Goal: Transaction & Acquisition: Purchase product/service

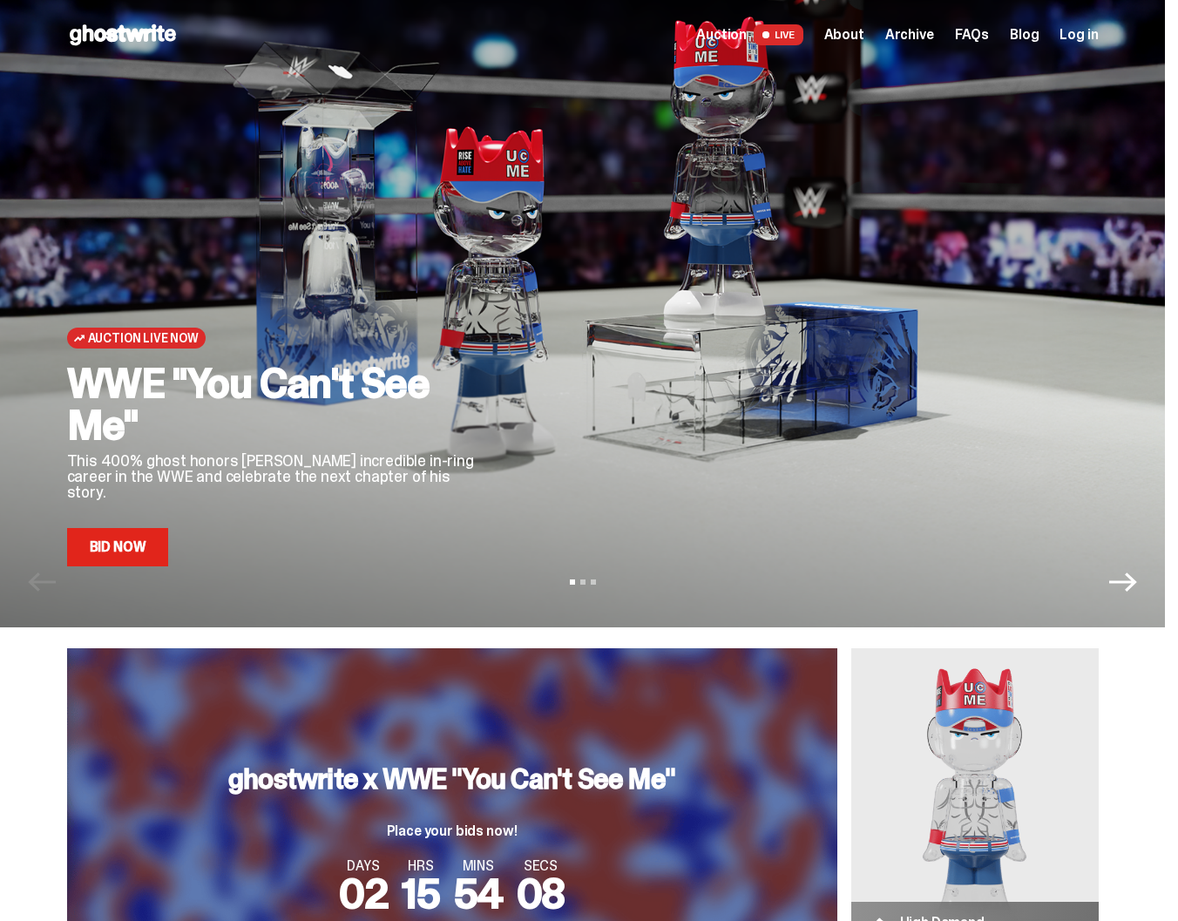
click at [1137, 586] on icon "Next" at bounding box center [1124, 582] width 28 height 19
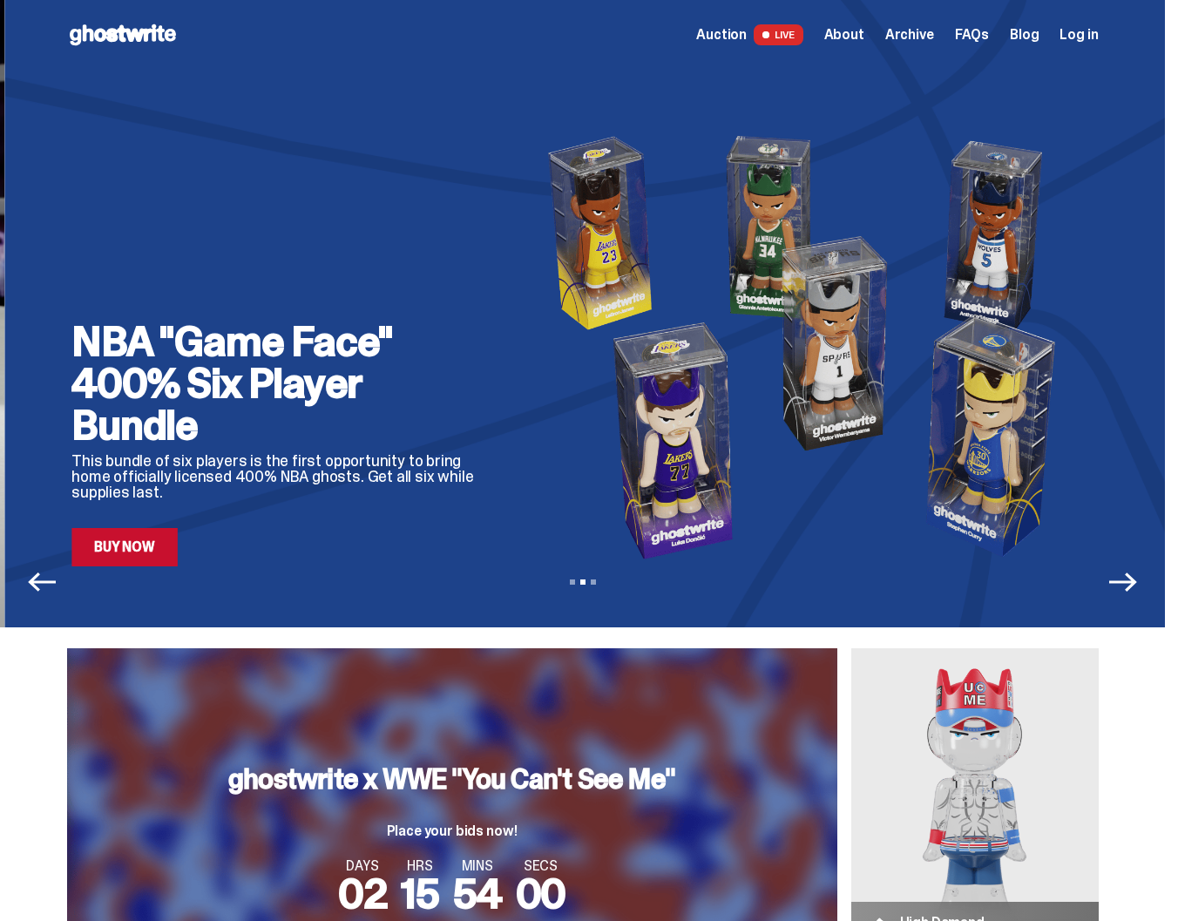
click at [1136, 581] on icon "Next" at bounding box center [1124, 582] width 28 height 19
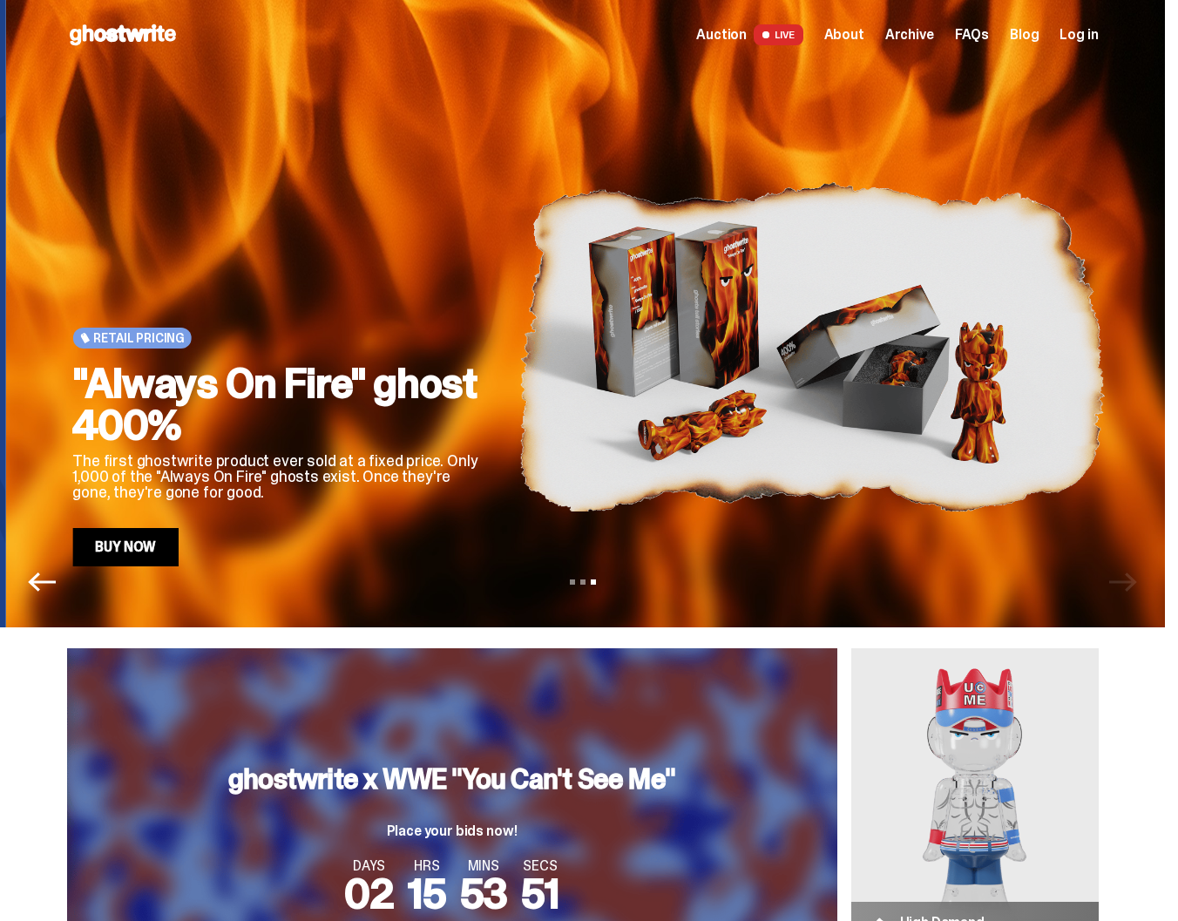
click at [154, 544] on link "Buy Now" at bounding box center [125, 547] width 106 height 38
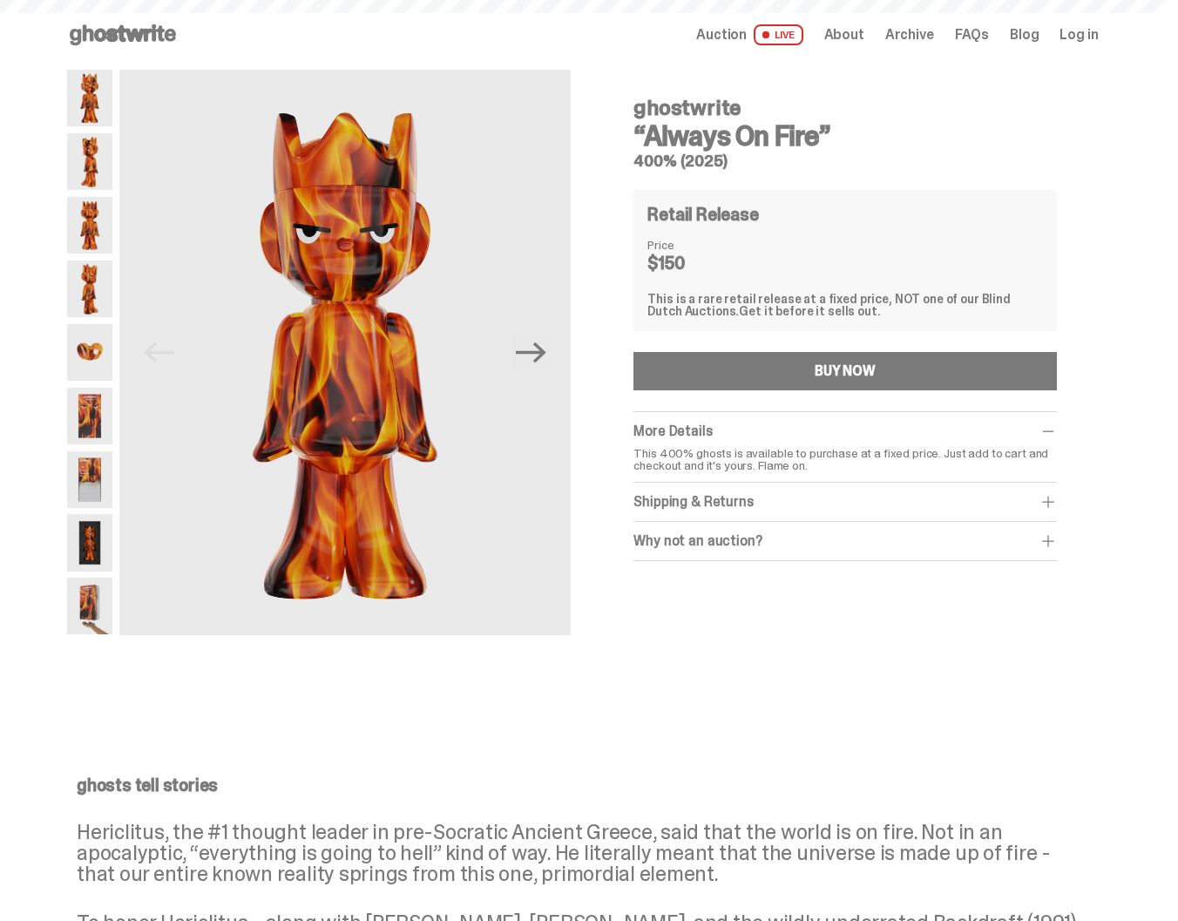
click at [601, 498] on div "ghostwrite “Always On Fire” 400% (2025) Retail Release Price $150 This is a rar…" at bounding box center [845, 364] width 506 height 588
click at [112, 175] on img at bounding box center [89, 161] width 45 height 57
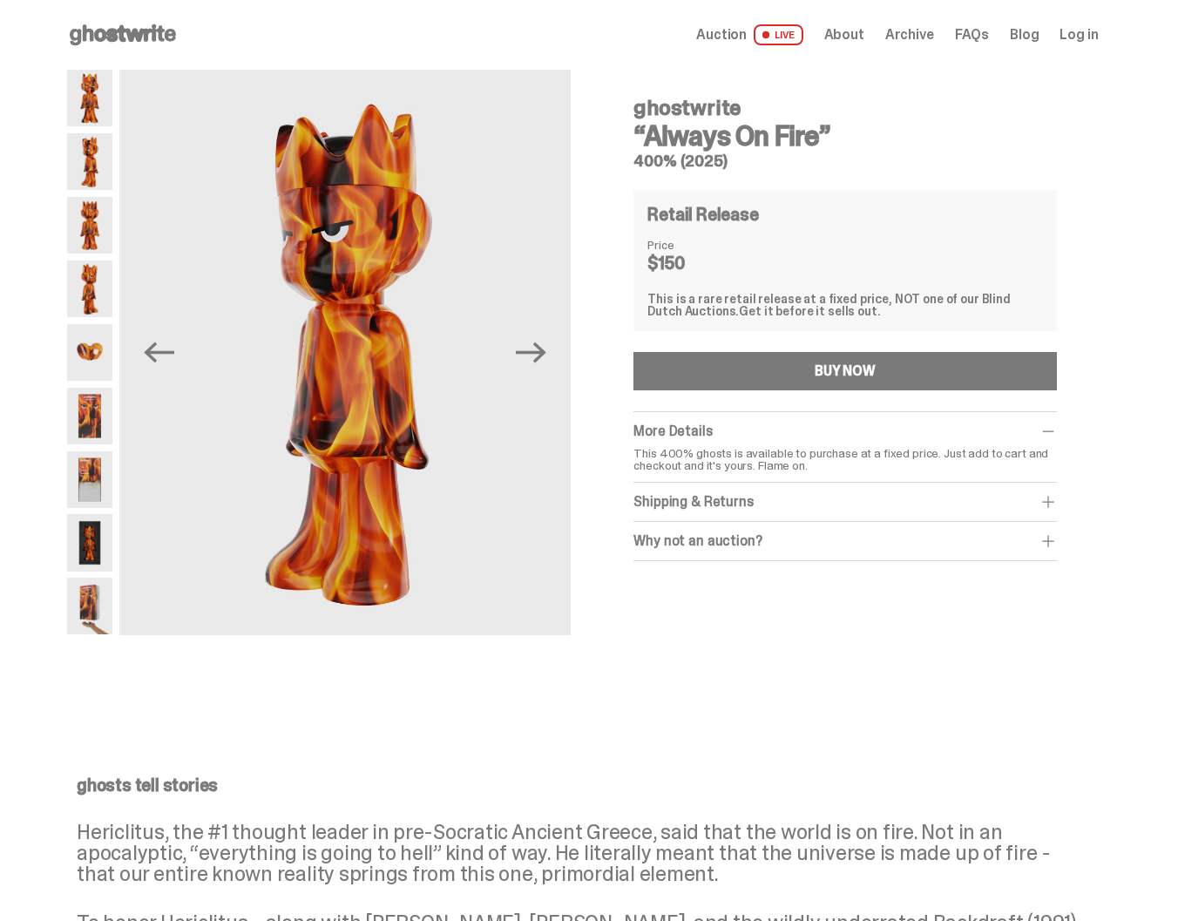
click at [97, 286] on img at bounding box center [89, 289] width 45 height 57
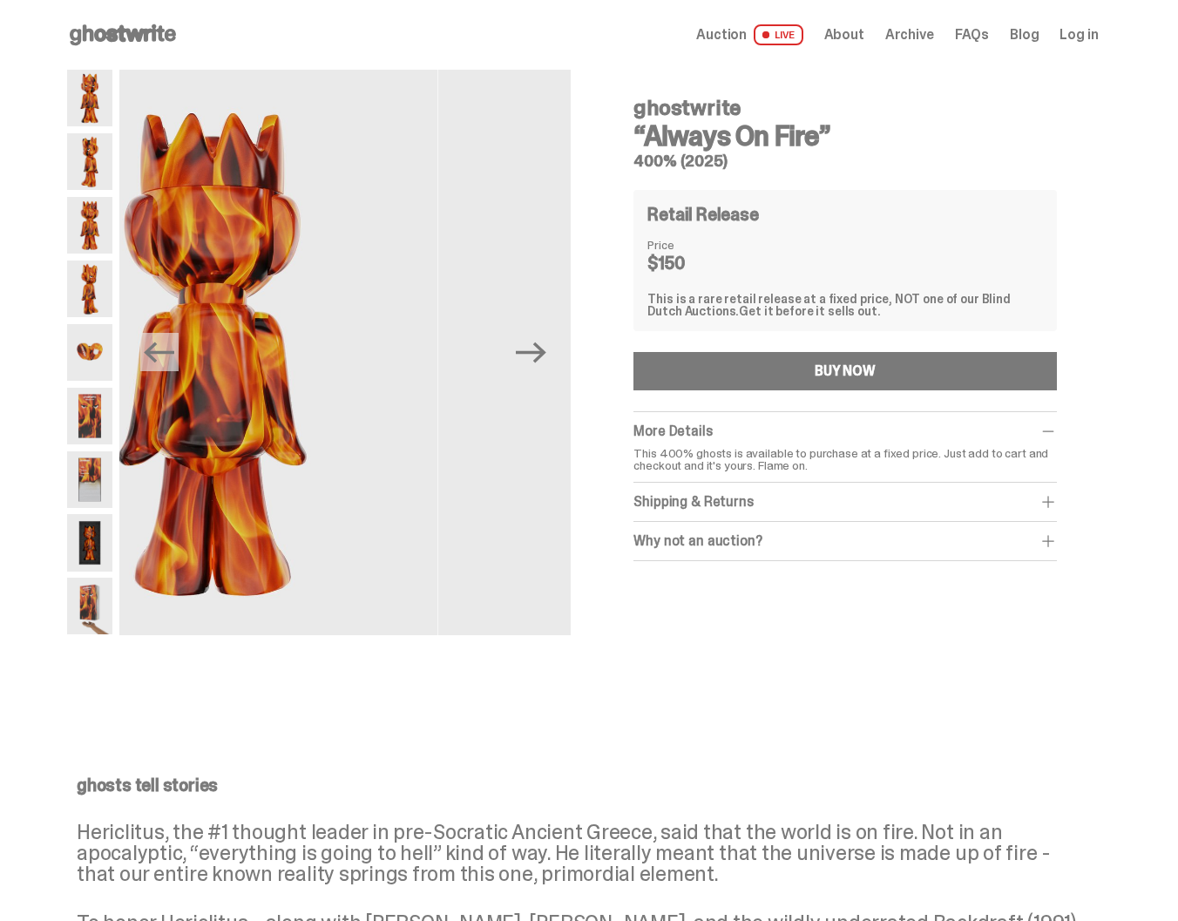
click at [92, 354] on img at bounding box center [89, 352] width 45 height 57
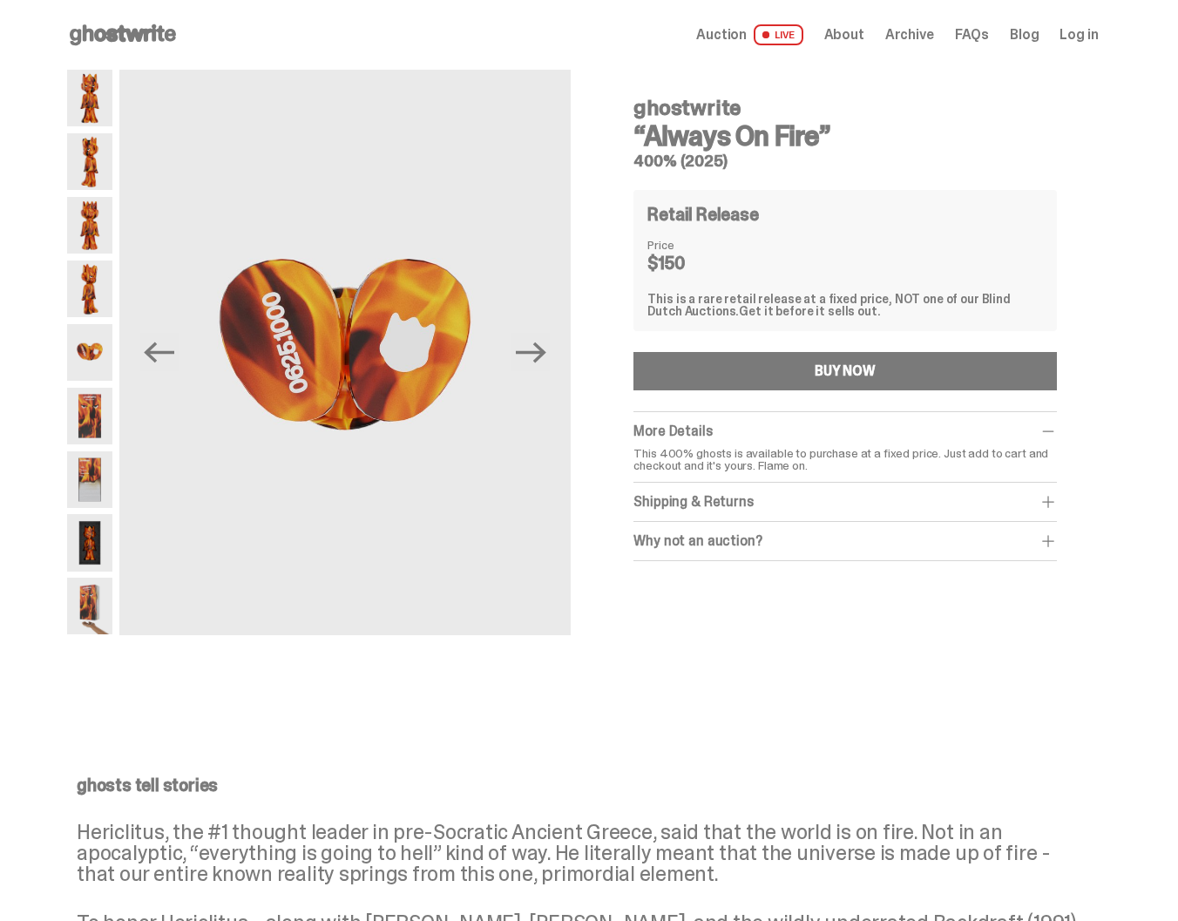
click at [98, 480] on img at bounding box center [89, 479] width 45 height 57
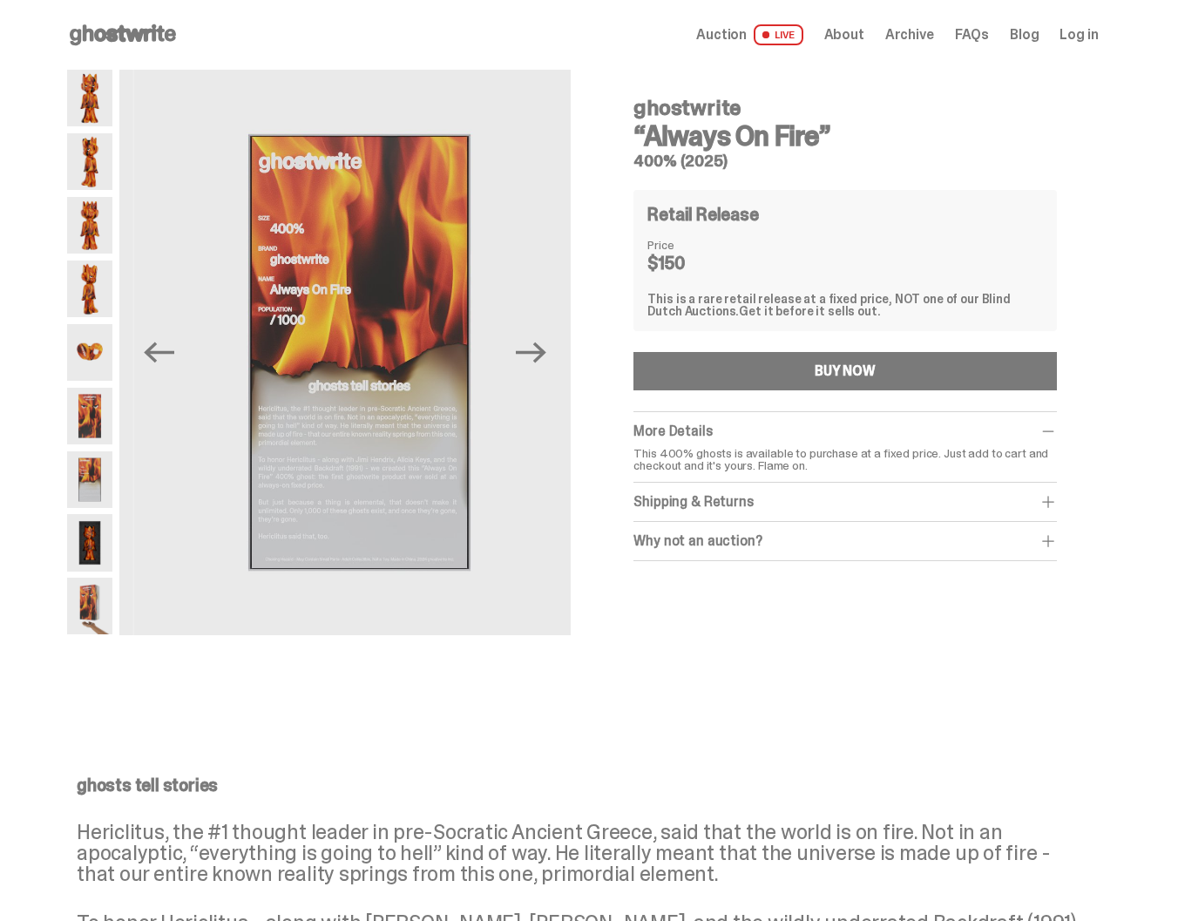
click at [591, 377] on div "Previous Next ghostwrite “Always On Fire” 400% (2025) Retail Release Price $150…" at bounding box center [583, 381] width 1032 height 623
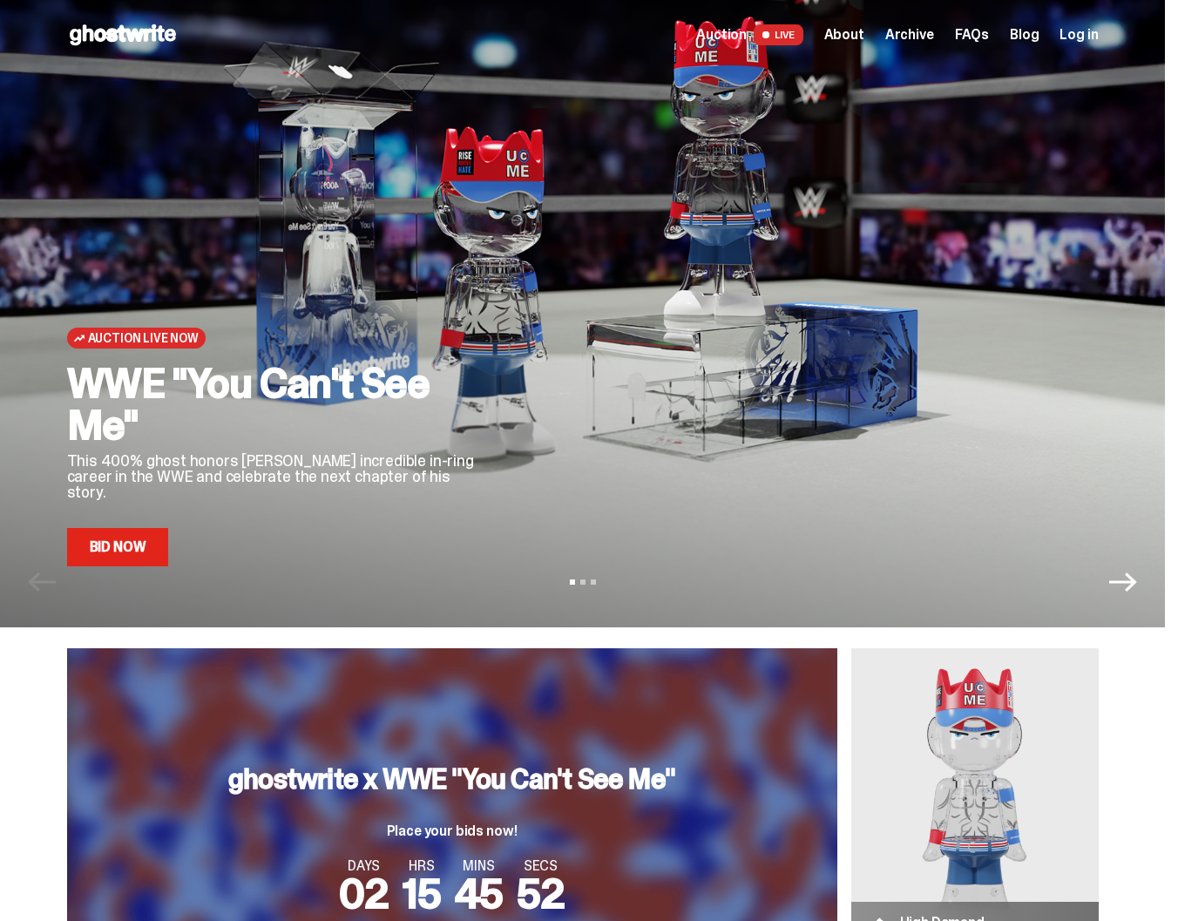
click at [1137, 576] on icon "Next" at bounding box center [1124, 582] width 28 height 28
